Goal: Task Accomplishment & Management: Use online tool/utility

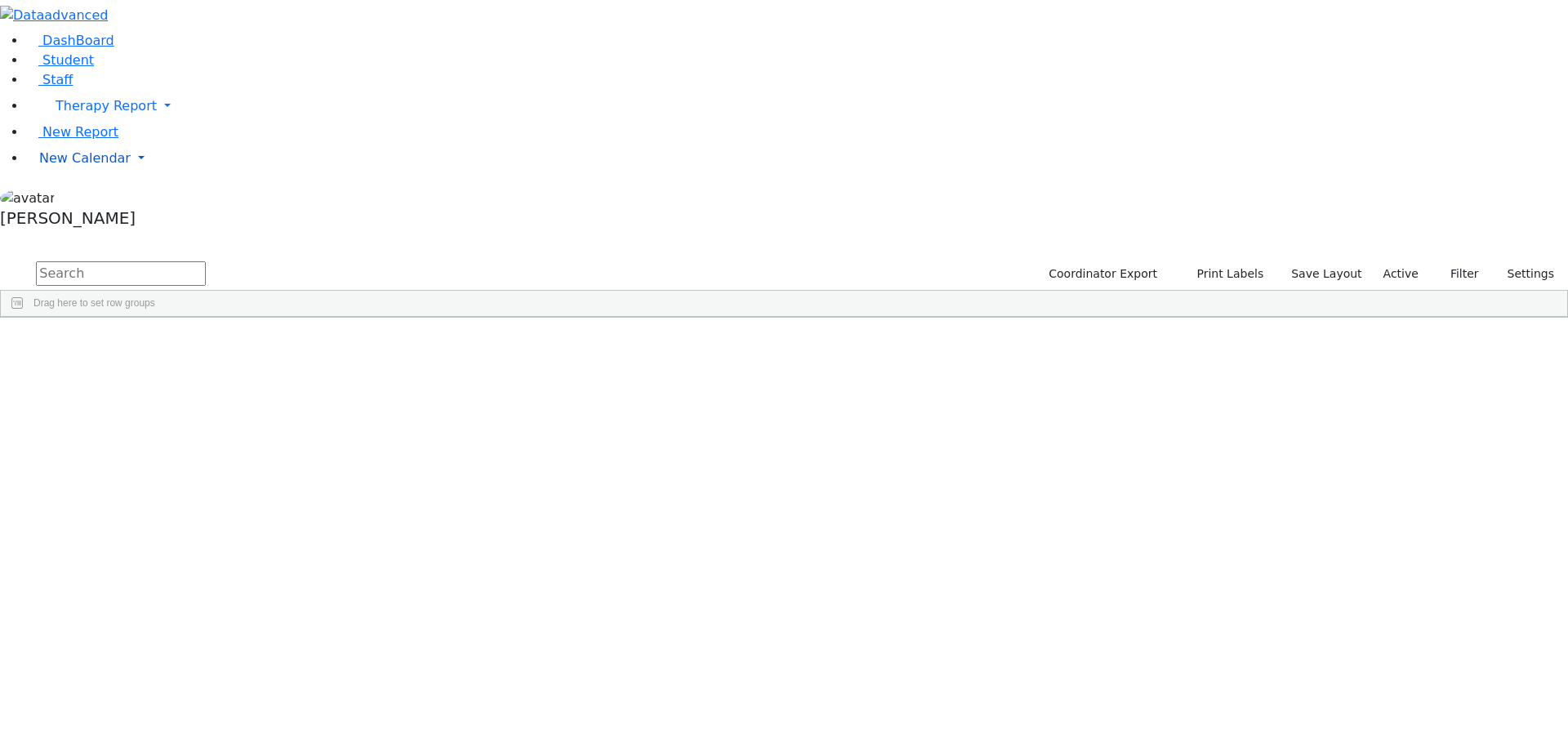
click at [85, 166] on span "New Calendar" at bounding box center [85, 158] width 92 height 16
click at [84, 199] on span "Calendar" at bounding box center [64, 191] width 58 height 16
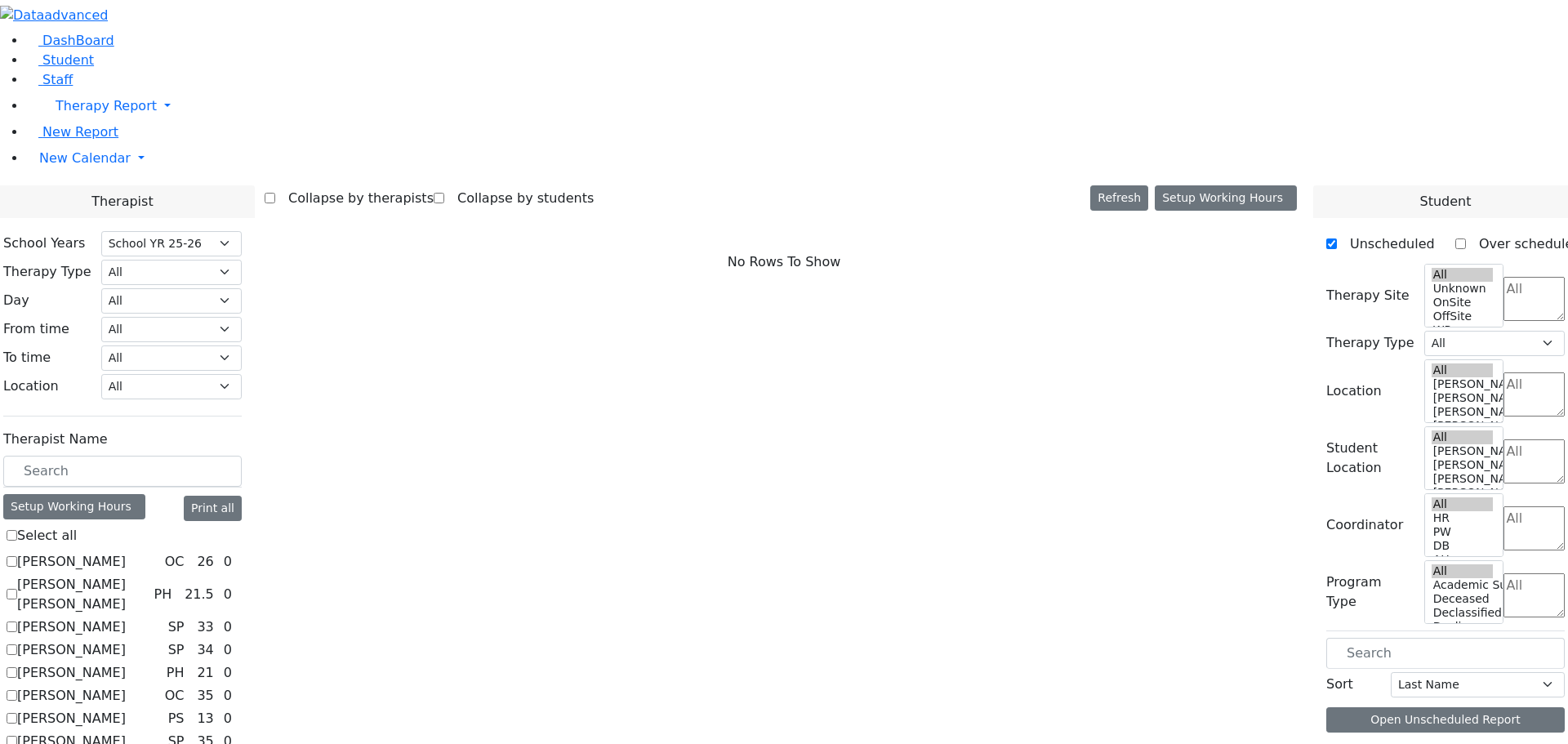
select select "212"
click at [126, 617] on label "Asok Pradeep" at bounding box center [72, 627] width 109 height 19
click at [18, 621] on input "Asok Pradeep" at bounding box center [12, 626] width 11 height 11
checkbox input "true"
select select "3"
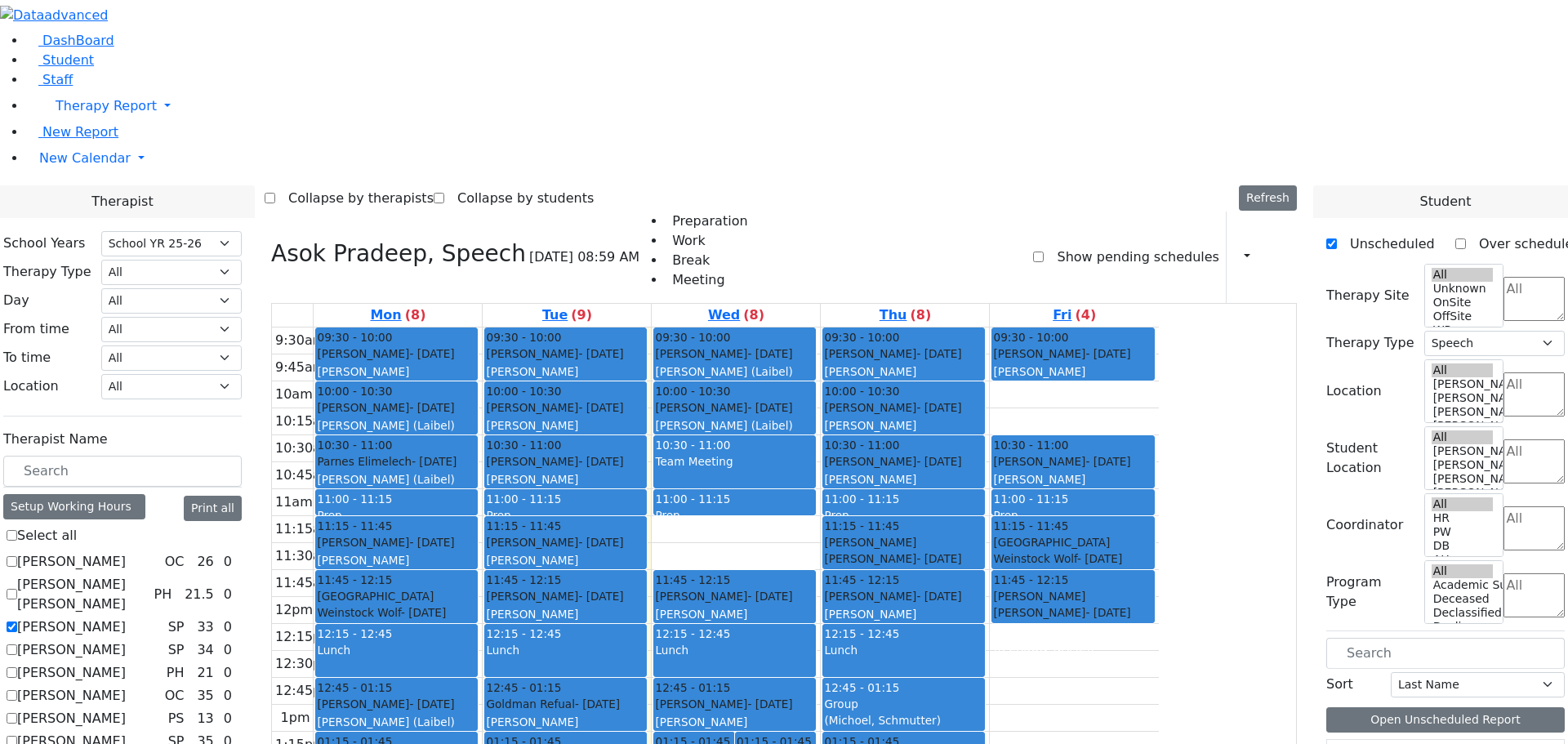
checkbox input "true"
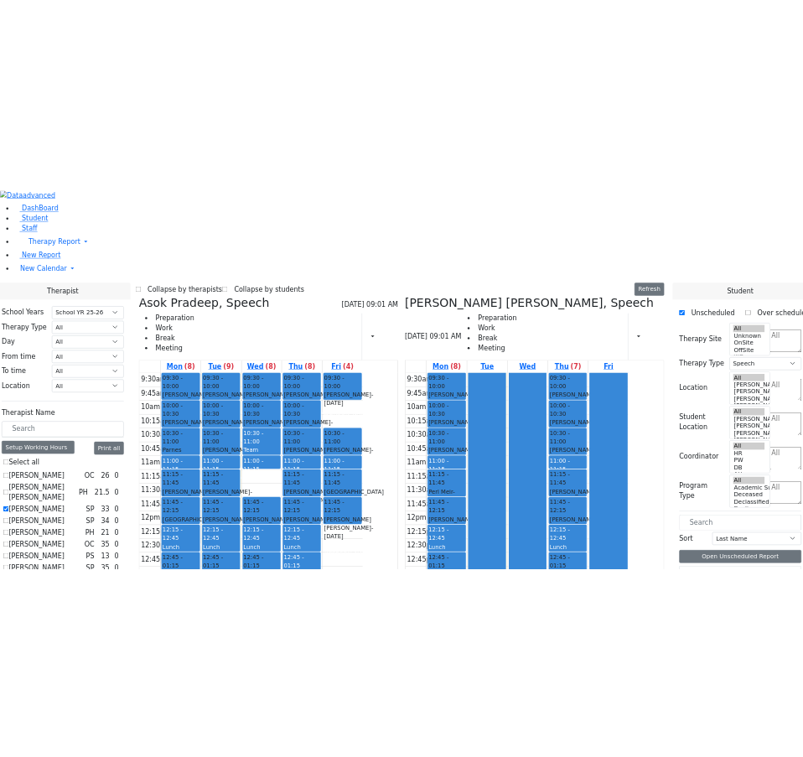
scroll to position [335, 0]
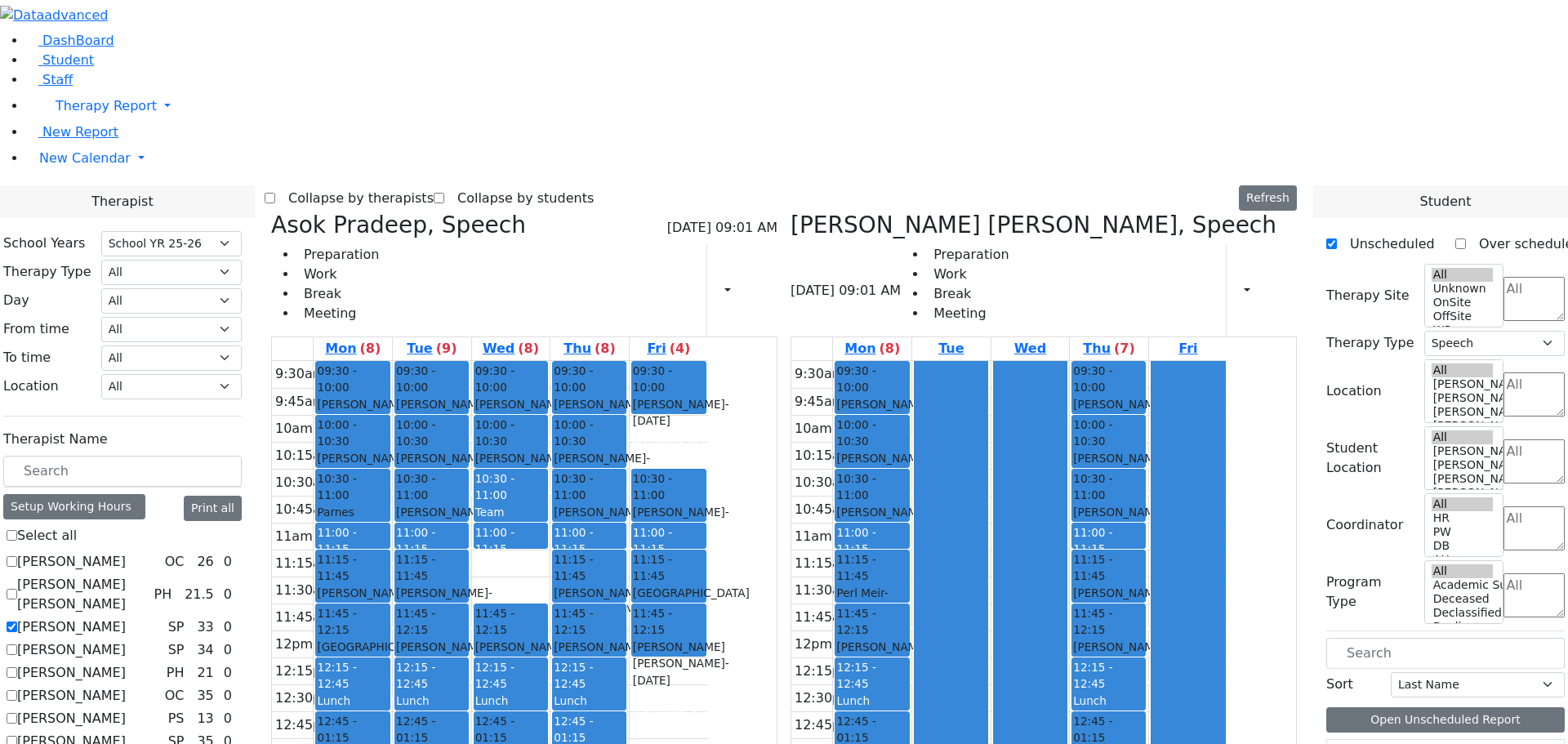
checkbox input "true"
